Goal: Navigation & Orientation: Find specific page/section

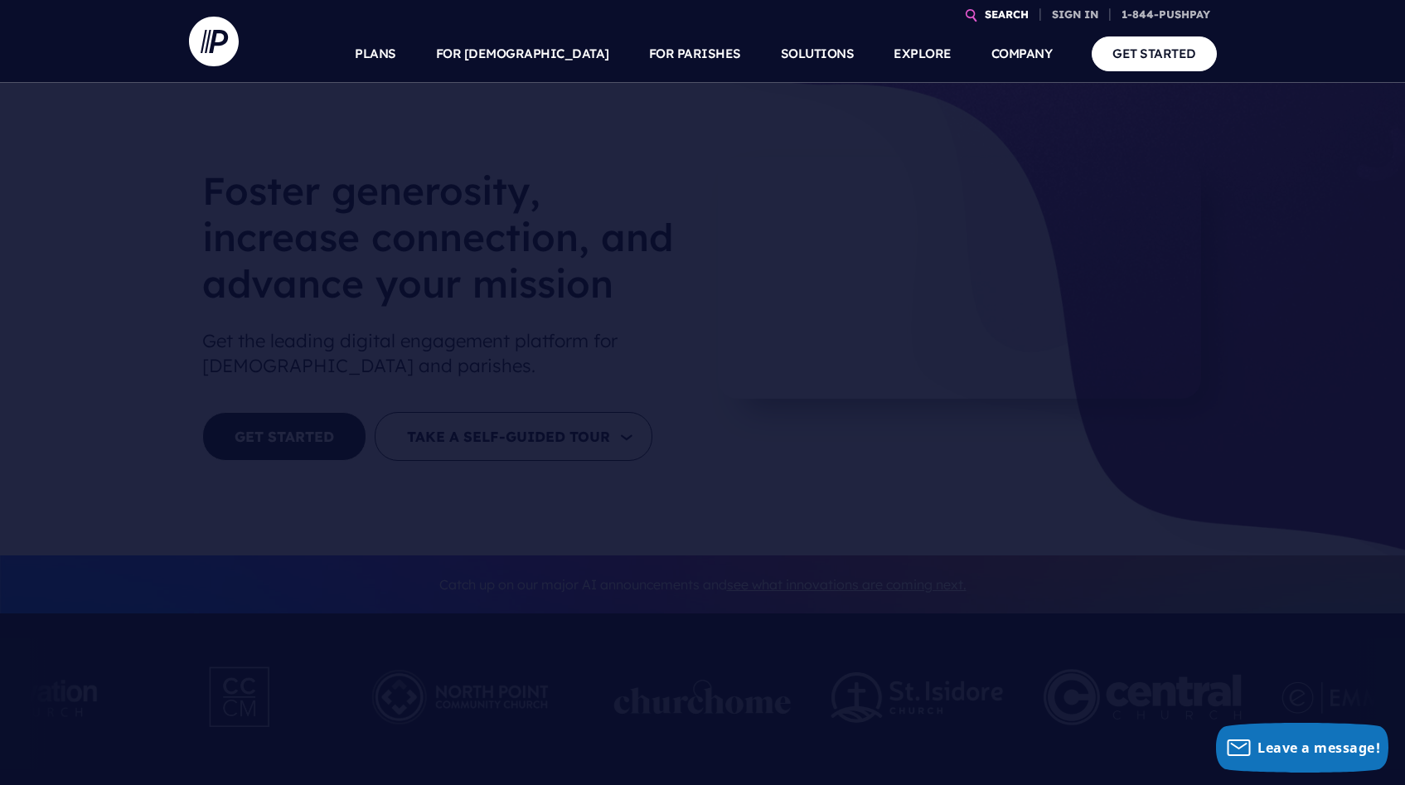
click at [1001, 18] on link "SEARCH" at bounding box center [1006, 14] width 57 height 29
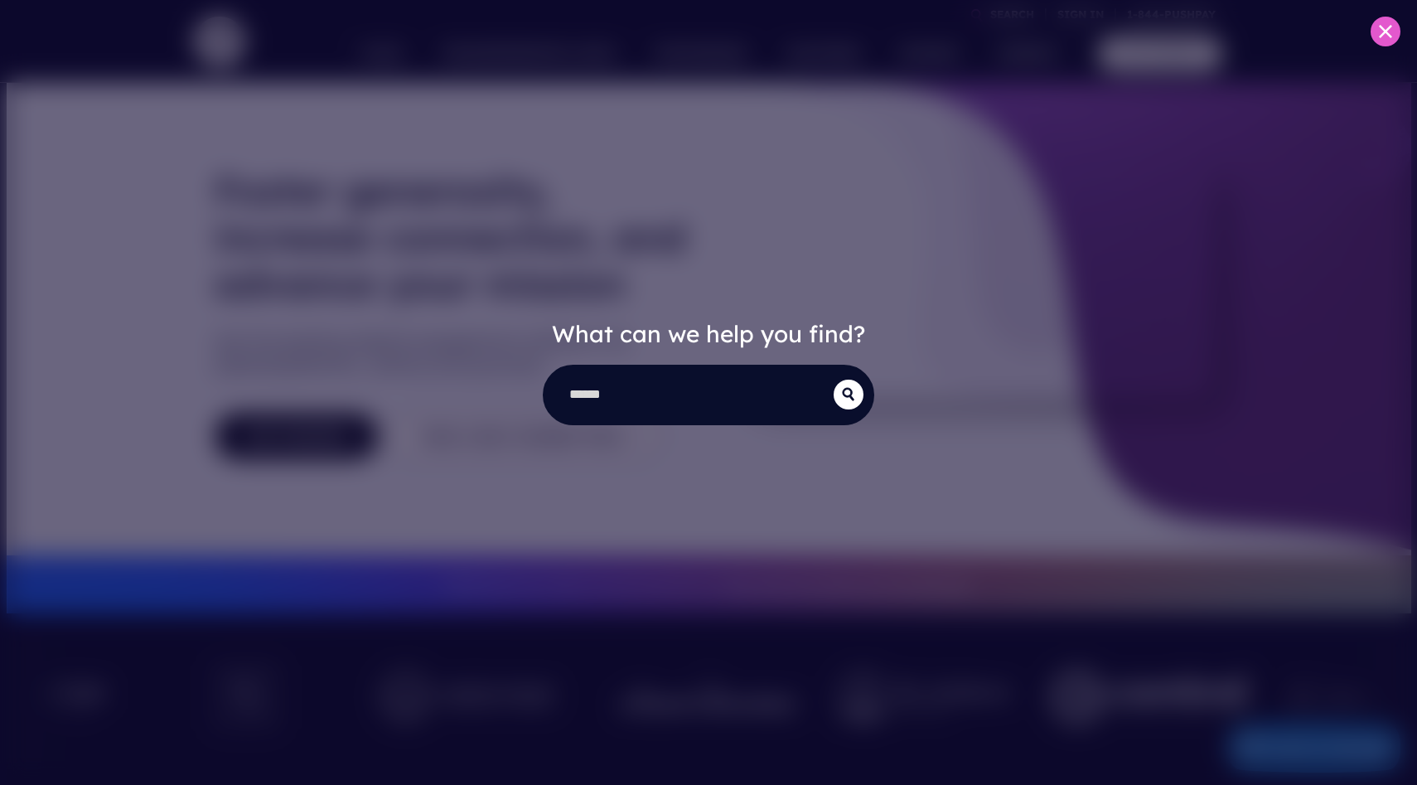
click at [443, 172] on div "What can we help you find?" at bounding box center [708, 392] width 1417 height 785
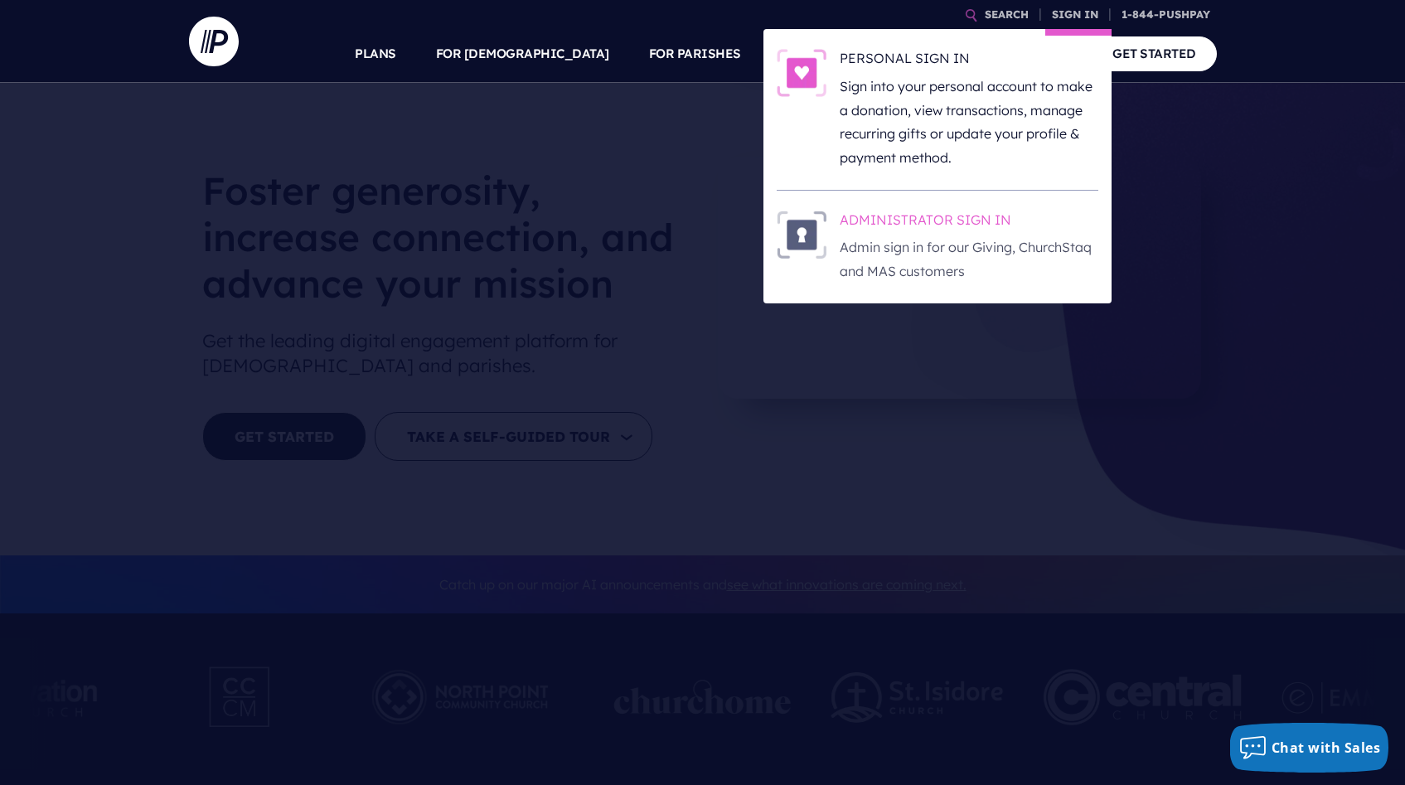
click at [930, 224] on h6 "ADMINISTRATOR SIGN IN" at bounding box center [969, 223] width 259 height 25
click at [1076, 13] on link "SIGN IN" at bounding box center [1075, 14] width 60 height 29
click at [922, 85] on p "Sign into your personal account to make a donation, view transactions, manage r…" at bounding box center [969, 122] width 259 height 95
